Goal: Task Accomplishment & Management: Manage account settings

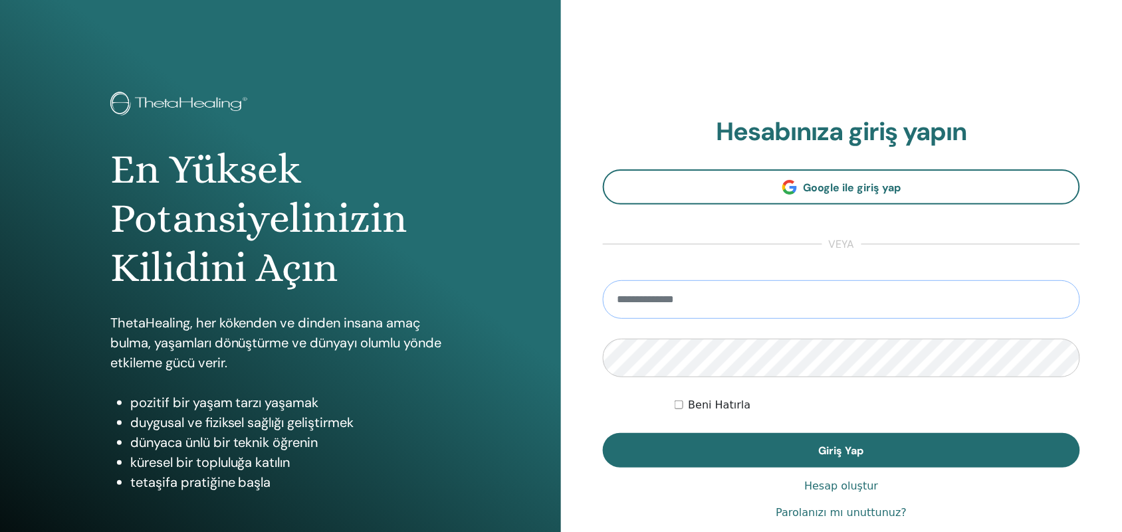
type input "**********"
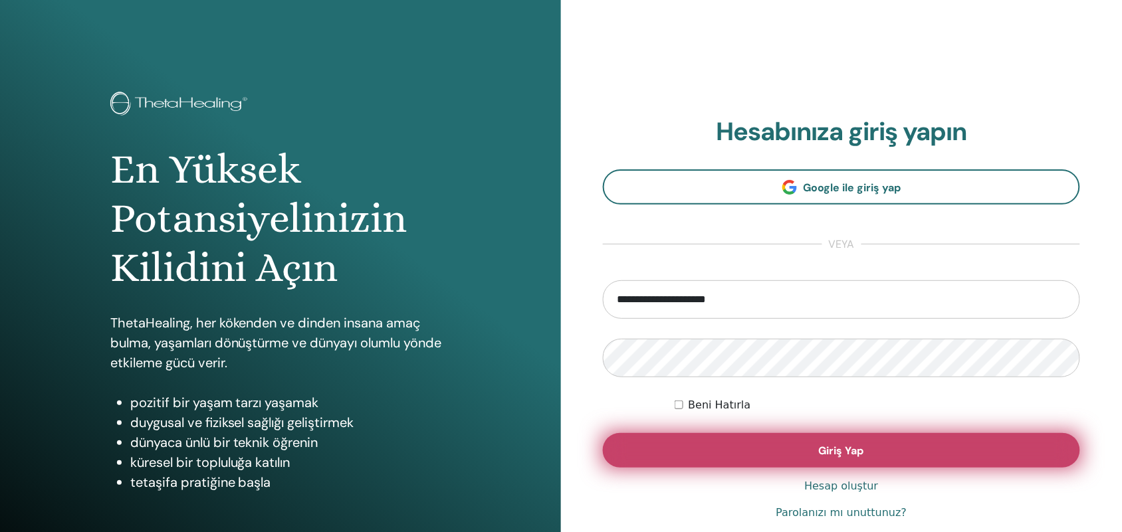
click at [713, 449] on button "Giriş Yap" at bounding box center [841, 450] width 477 height 35
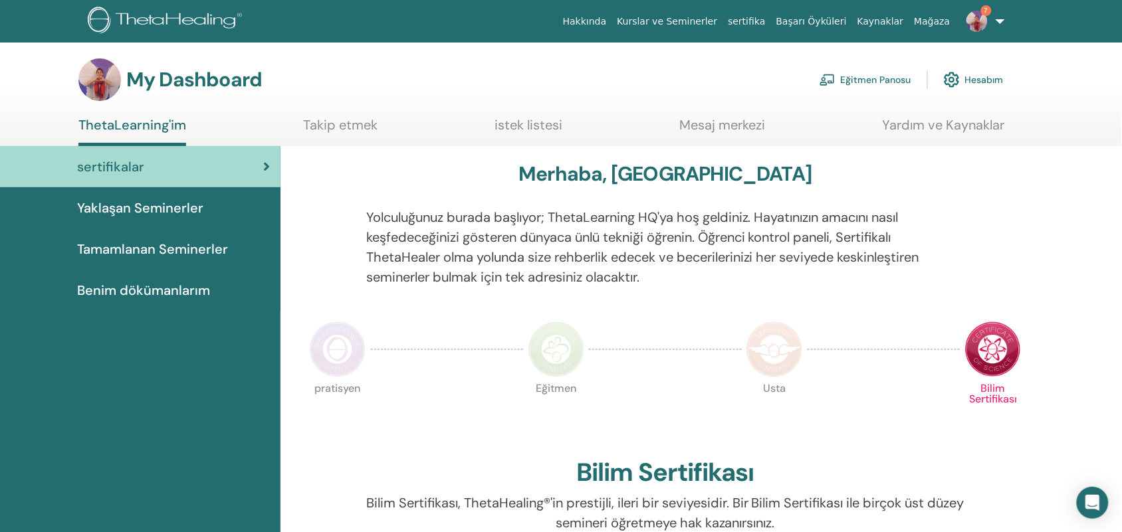
click at [875, 88] on link "Eğitmen Panosu" at bounding box center [866, 79] width 92 height 29
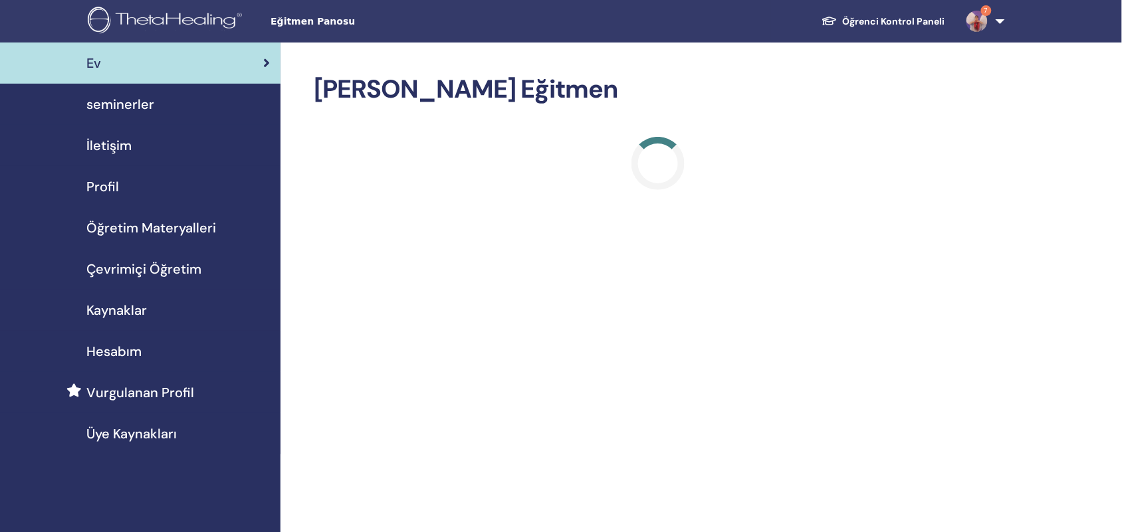
click at [134, 108] on span "seminerler" at bounding box center [120, 104] width 68 height 20
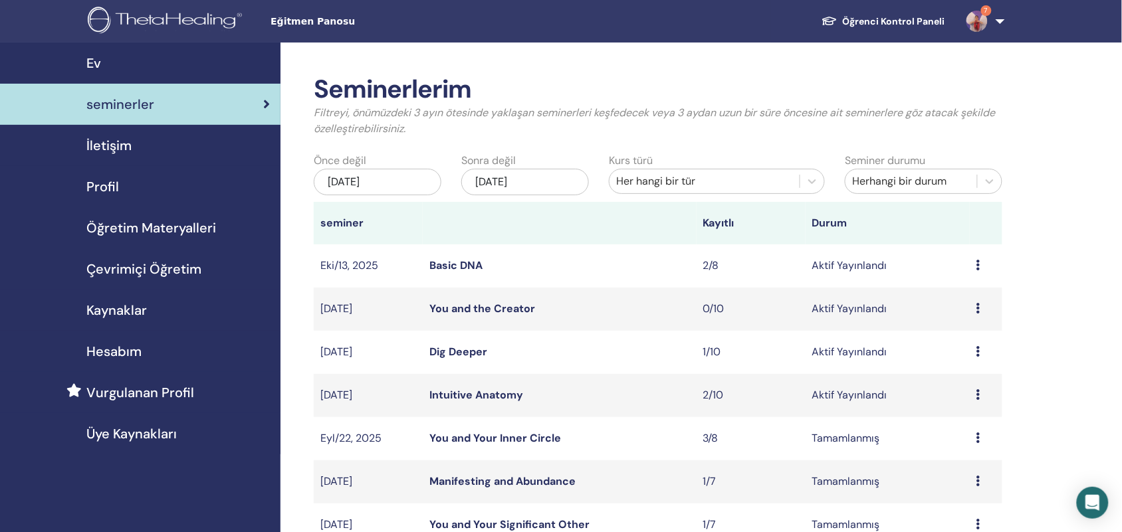
click at [981, 394] on div "Ön izleme Düzenlemek katılımcılar İptal" at bounding box center [985, 395] width 19 height 16
click at [962, 425] on link "Düzenlemek" at bounding box center [964, 425] width 59 height 14
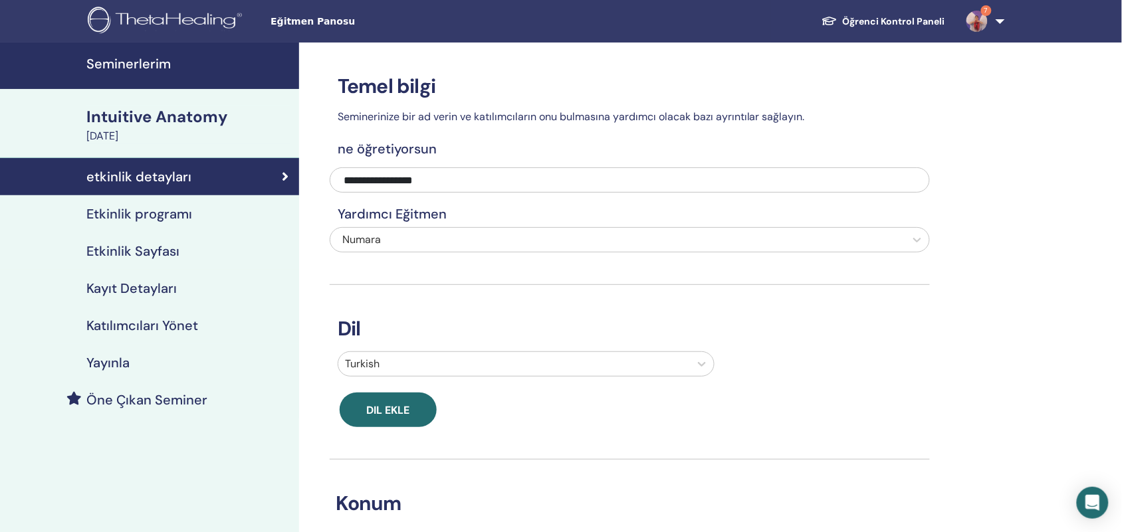
click at [180, 276] on link "Kayıt Detayları" at bounding box center [149, 288] width 299 height 37
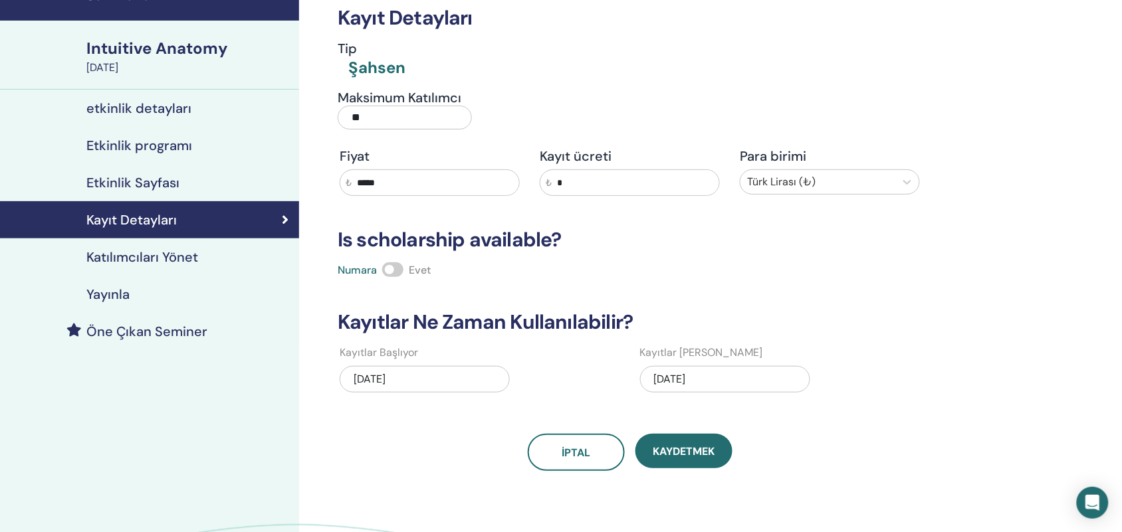
scroll to position [102, 0]
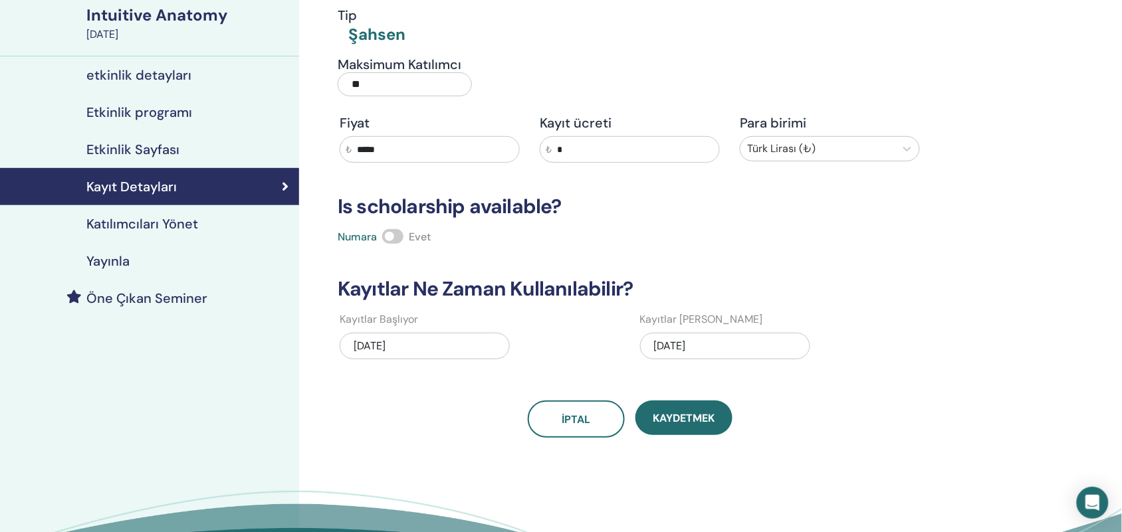
click at [748, 344] on div "[DATE]" at bounding box center [725, 346] width 170 height 27
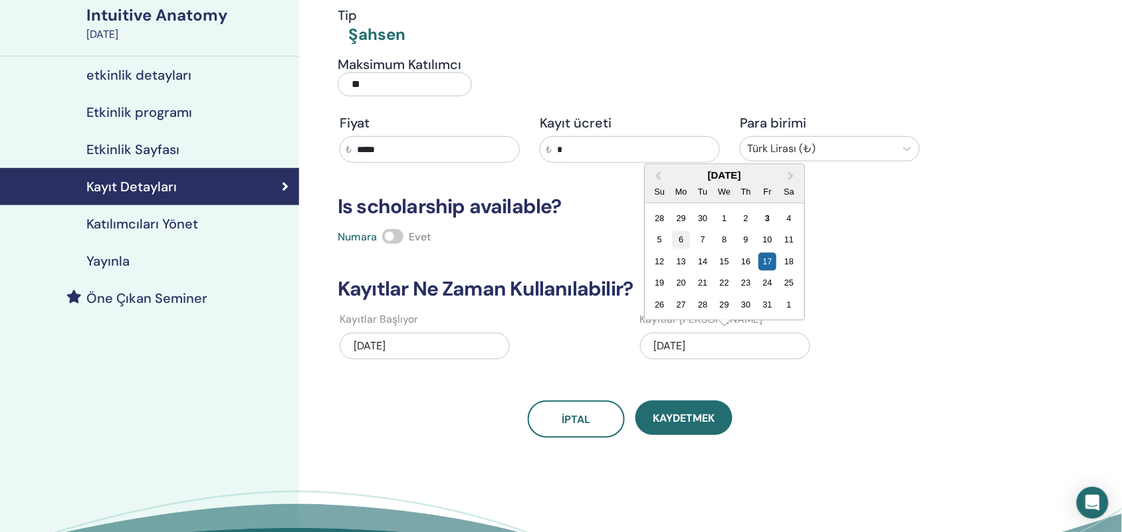
click at [679, 241] on div "6" at bounding box center [681, 240] width 18 height 18
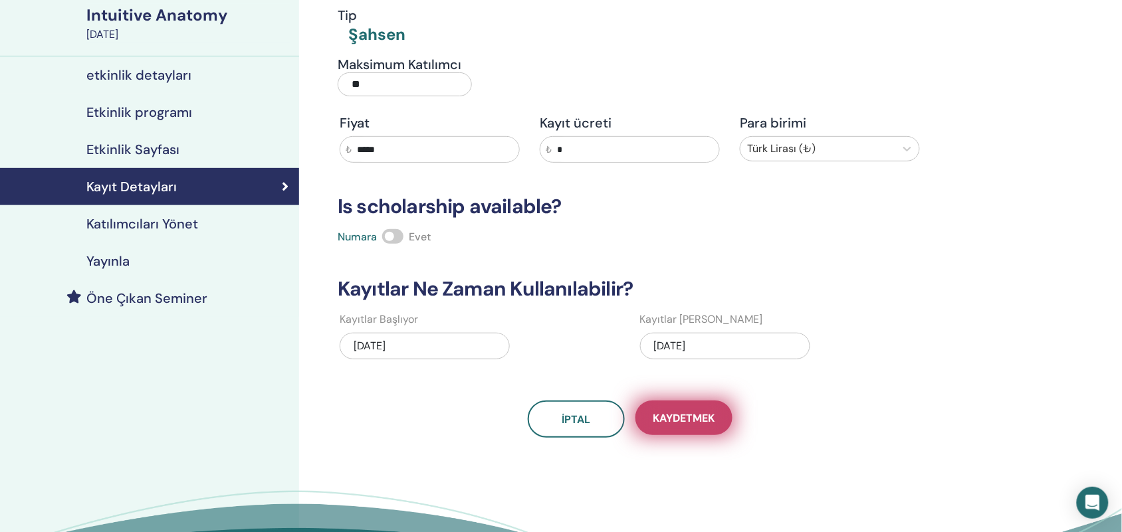
click at [669, 417] on span "Kaydetmek" at bounding box center [684, 418] width 62 height 14
click at [171, 80] on h4 "etkinlik detayları" at bounding box center [138, 75] width 105 height 16
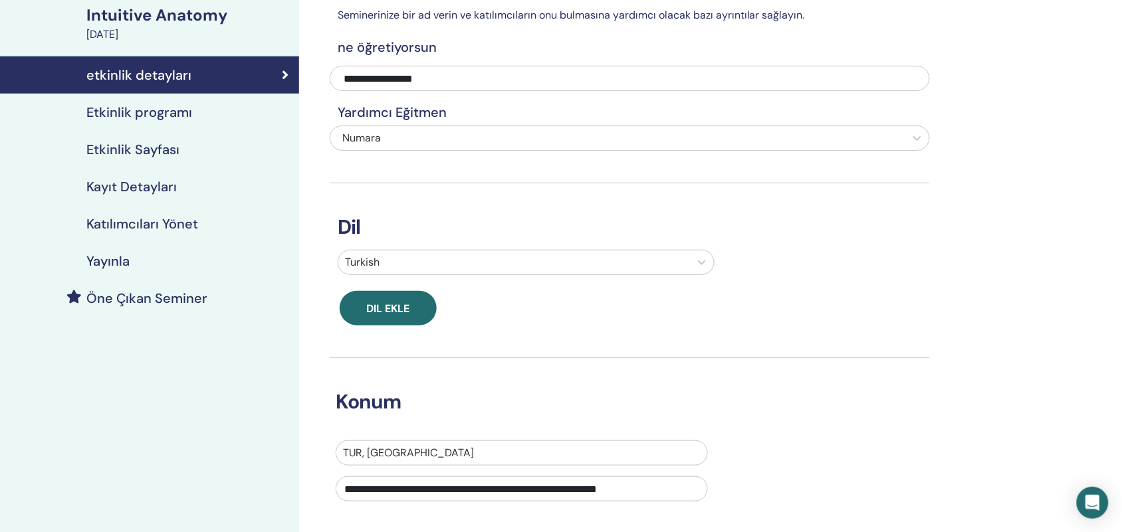
click at [128, 142] on h4 "Etkinlik Sayfası" at bounding box center [132, 150] width 93 height 16
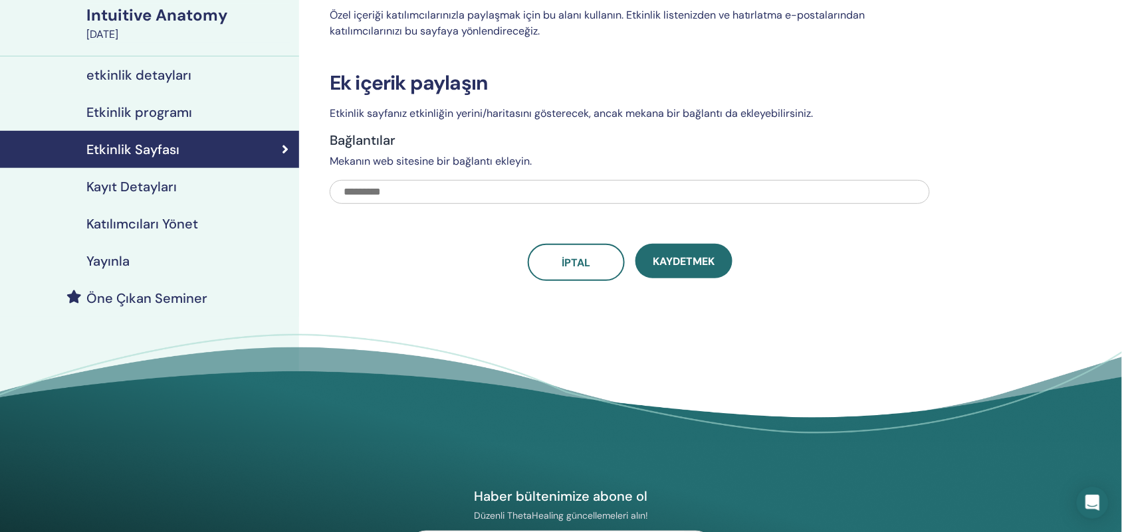
click at [158, 31] on div "[DATE]" at bounding box center [188, 35] width 205 height 16
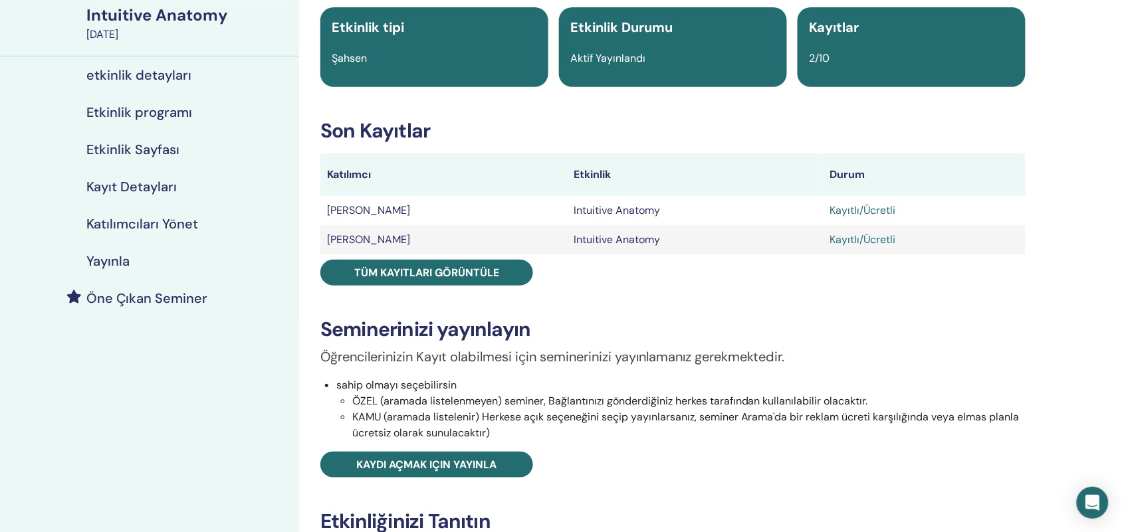
click at [158, 31] on div "[DATE]" at bounding box center [188, 35] width 205 height 16
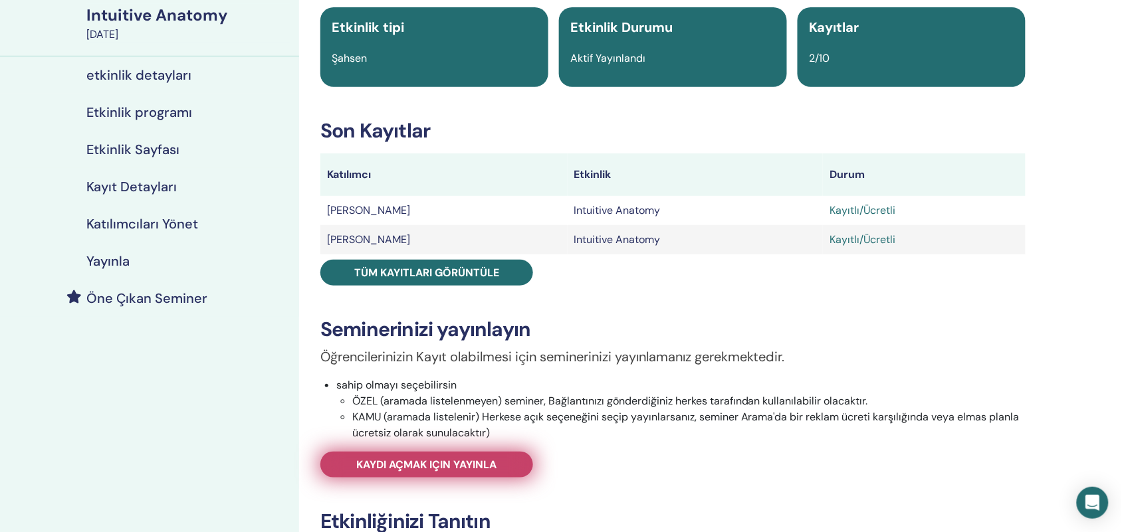
click at [434, 455] on link "Kaydı açmak için yayınla" at bounding box center [426, 465] width 213 height 26
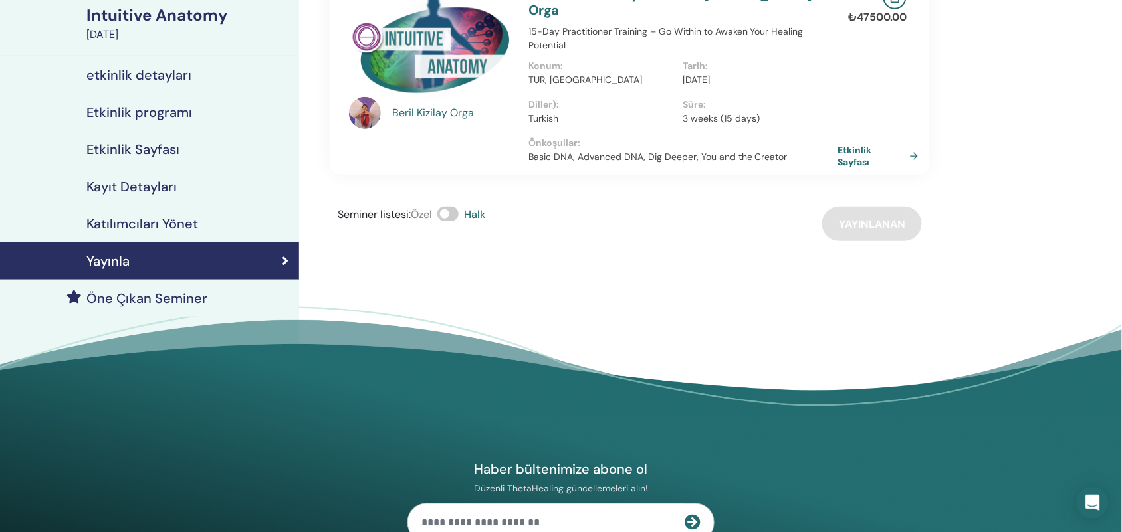
click at [859, 125] on div "[PERSON_NAME] Orga Intuitive Anatomy ile birlikte [PERSON_NAME] Orga 15-Day Pra…" at bounding box center [630, 74] width 604 height 202
click at [856, 144] on link "Etkinlik Sayfası" at bounding box center [882, 156] width 86 height 24
